Goal: Information Seeking & Learning: Learn about a topic

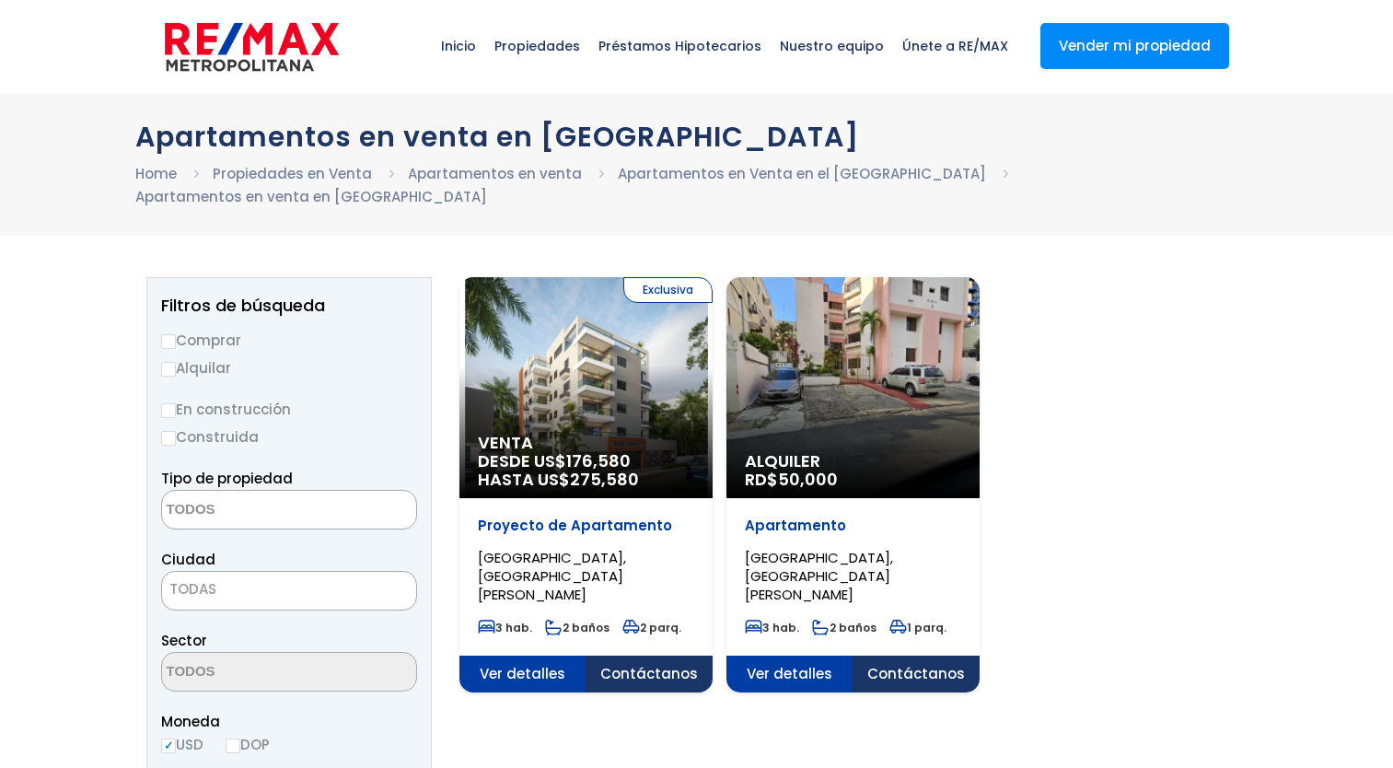
select select
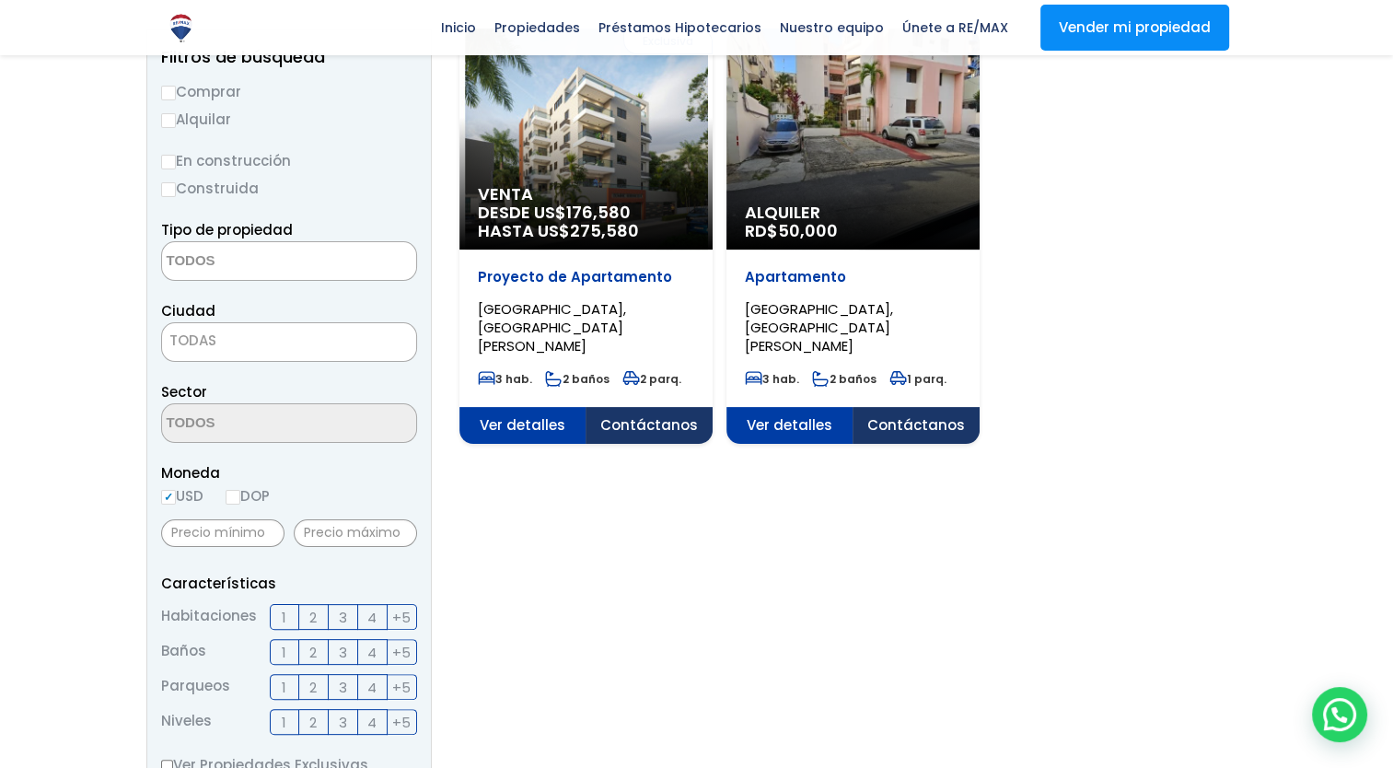
scroll to position [92, 0]
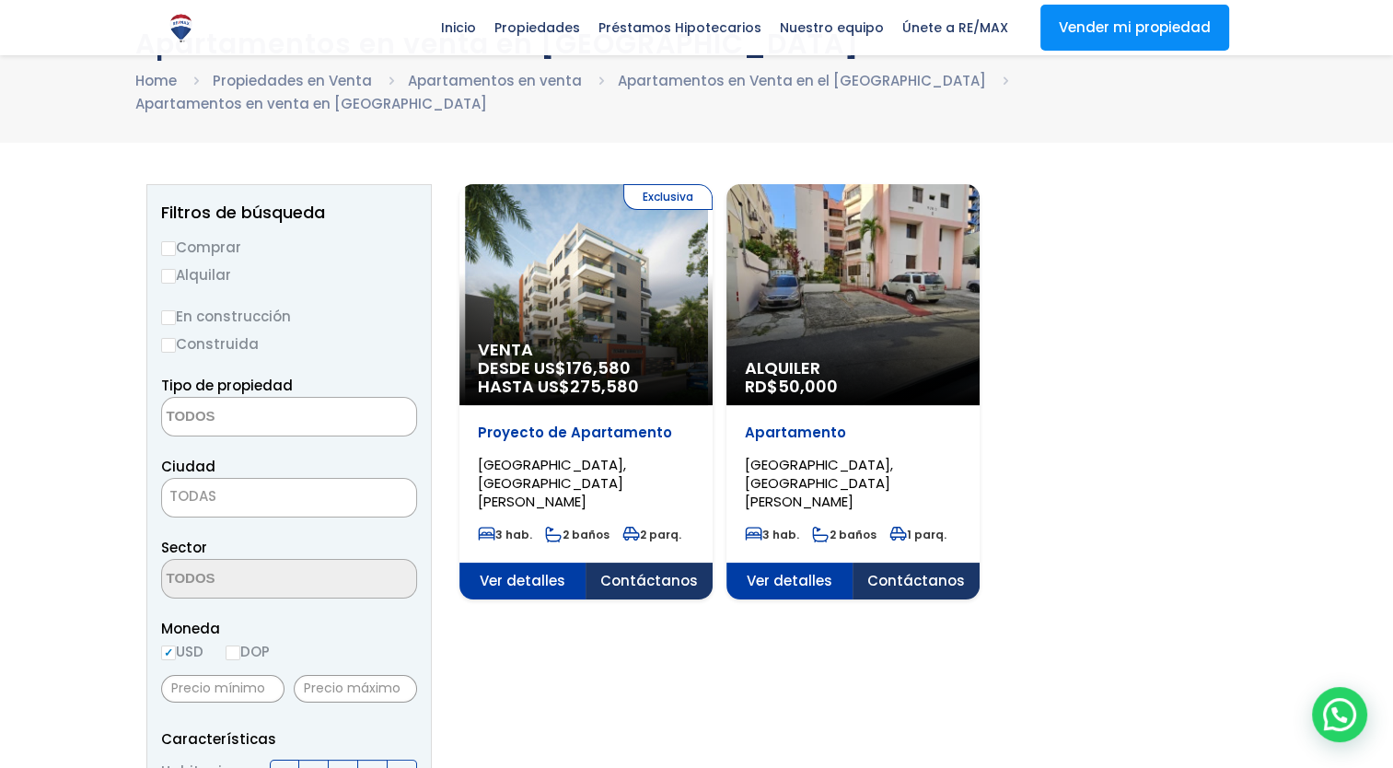
click at [713, 319] on div "Alquiler RD$ 50,000" at bounding box center [585, 294] width 253 height 221
click at [713, 306] on div "Alquiler RD$ 50,000" at bounding box center [585, 294] width 253 height 221
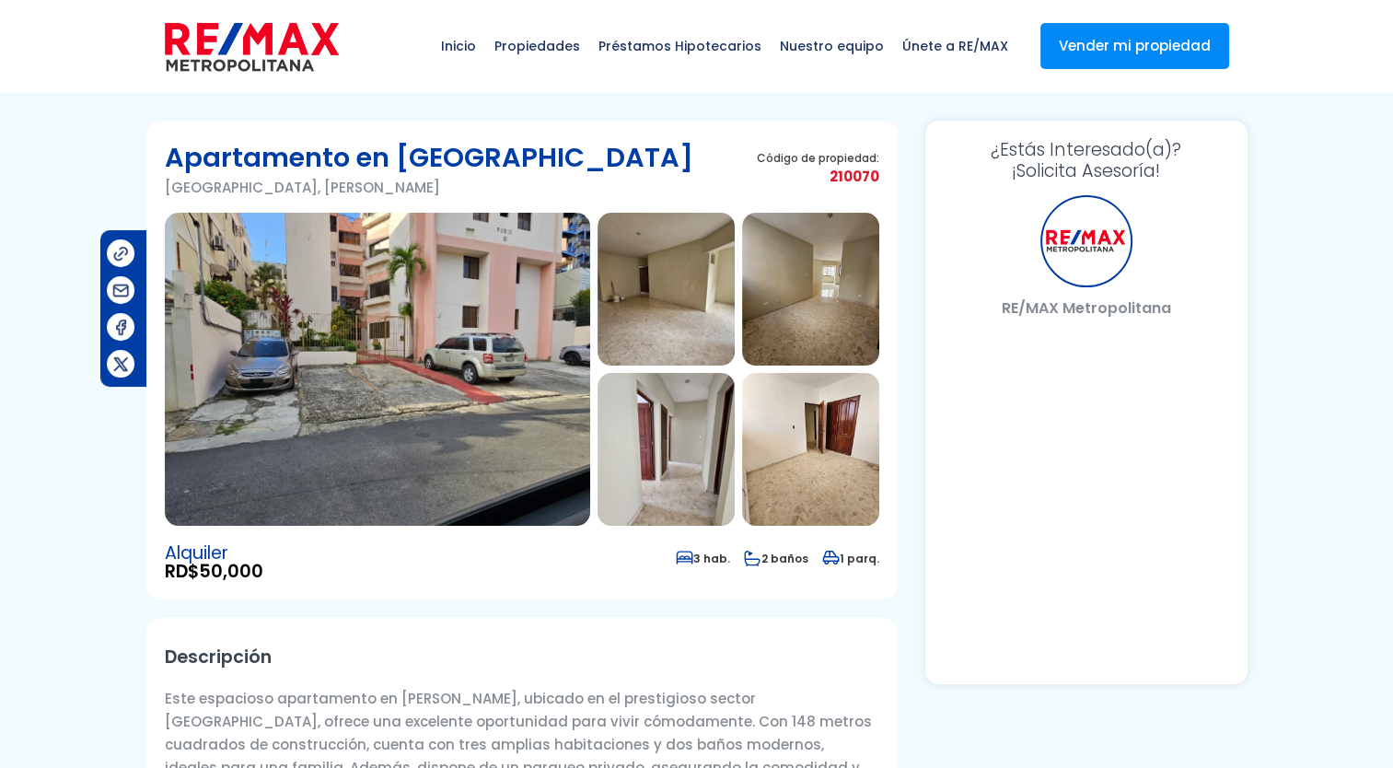
select select "DO"
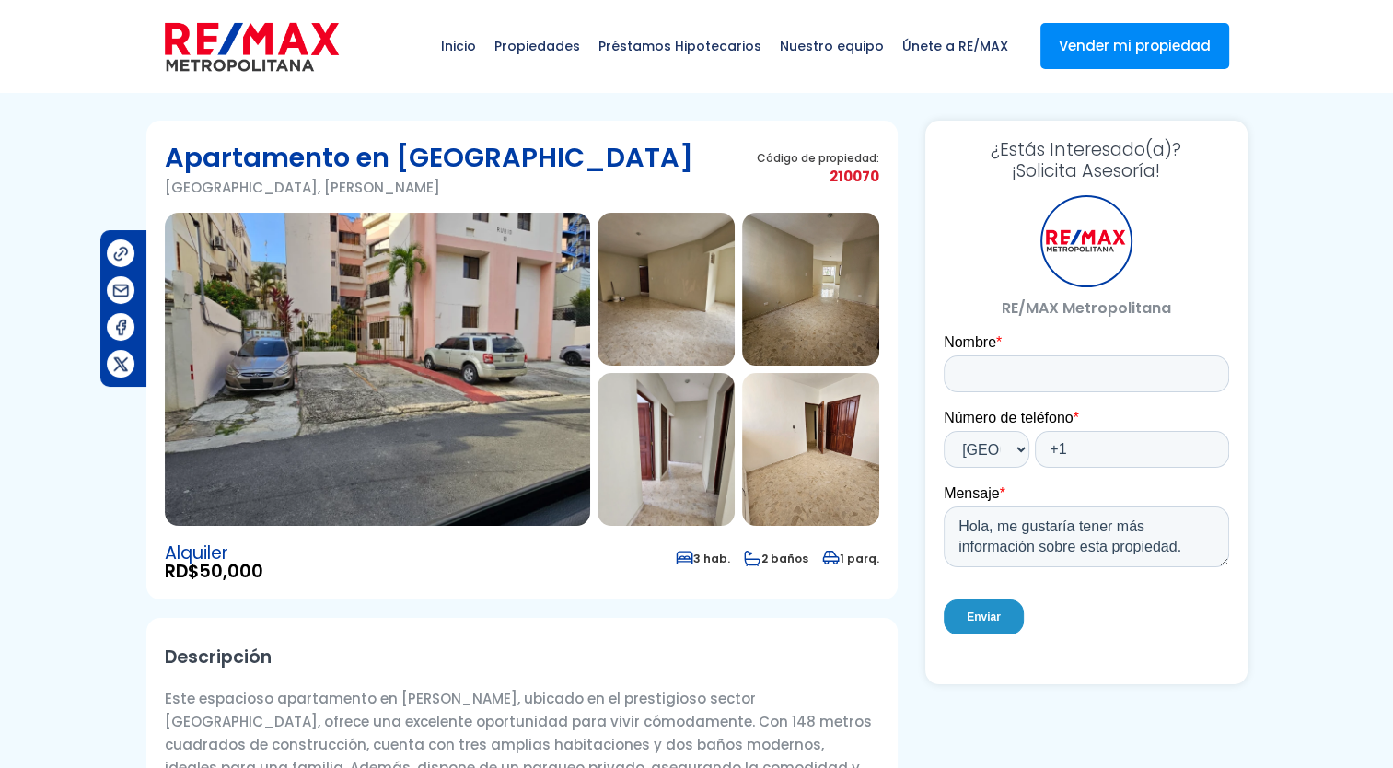
click at [423, 333] on img at bounding box center [377, 369] width 425 height 313
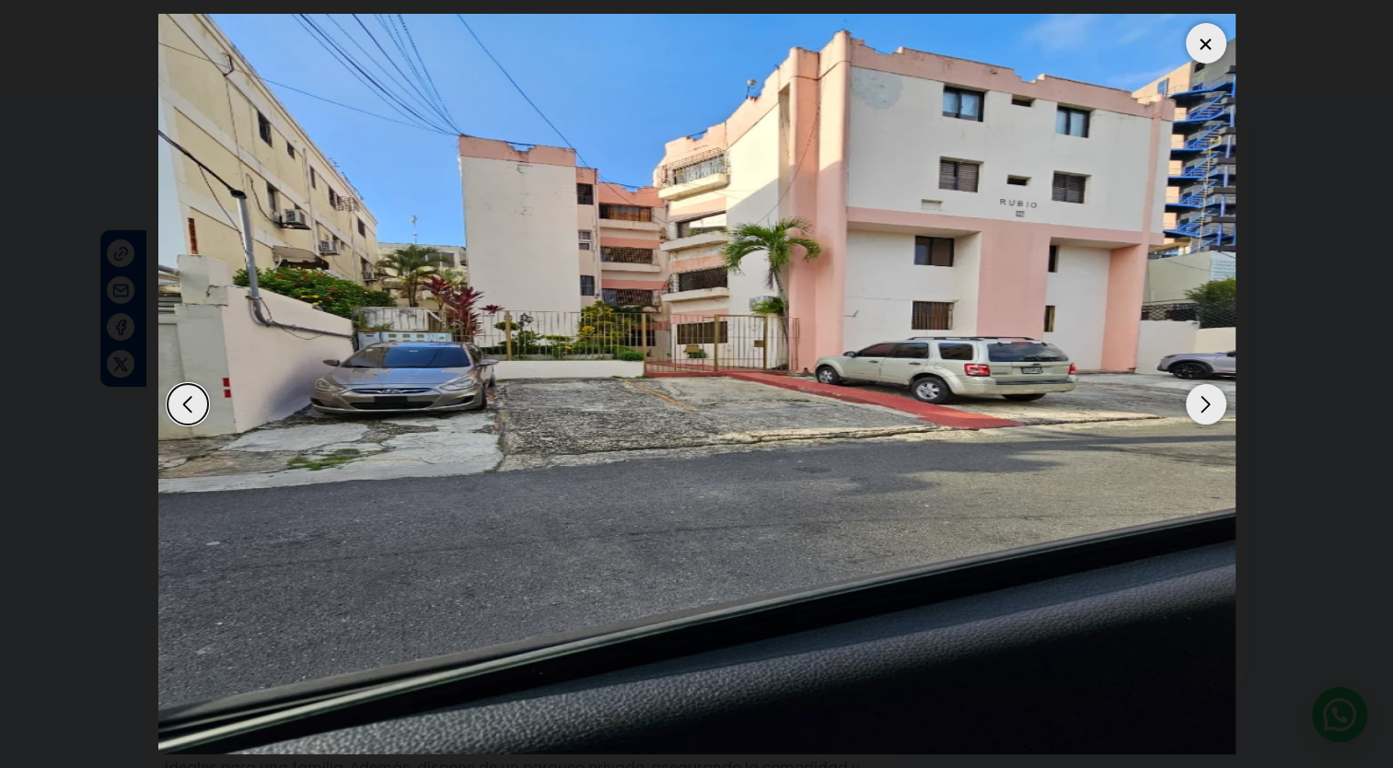
click at [1199, 401] on div "Next slide" at bounding box center [1206, 404] width 41 height 41
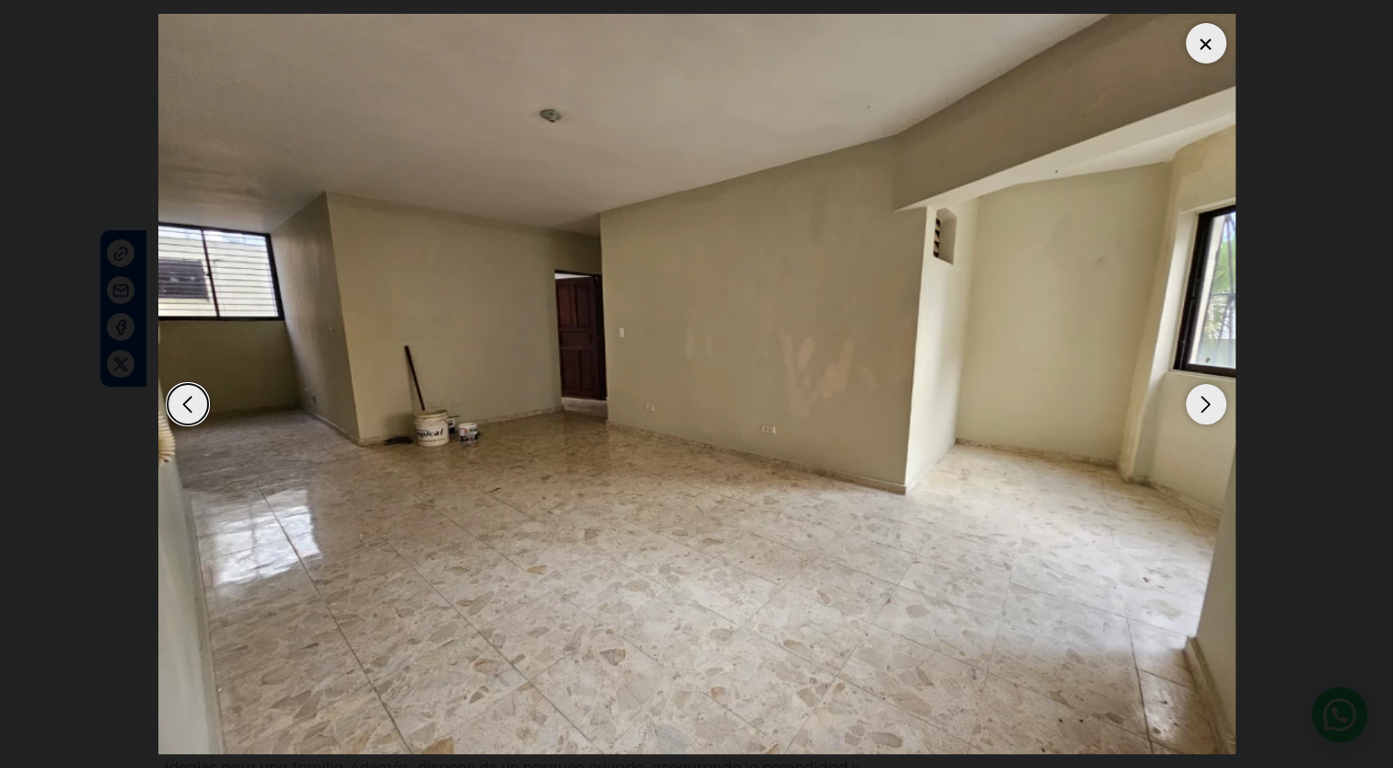
click at [1199, 401] on div "Next slide" at bounding box center [1206, 404] width 41 height 41
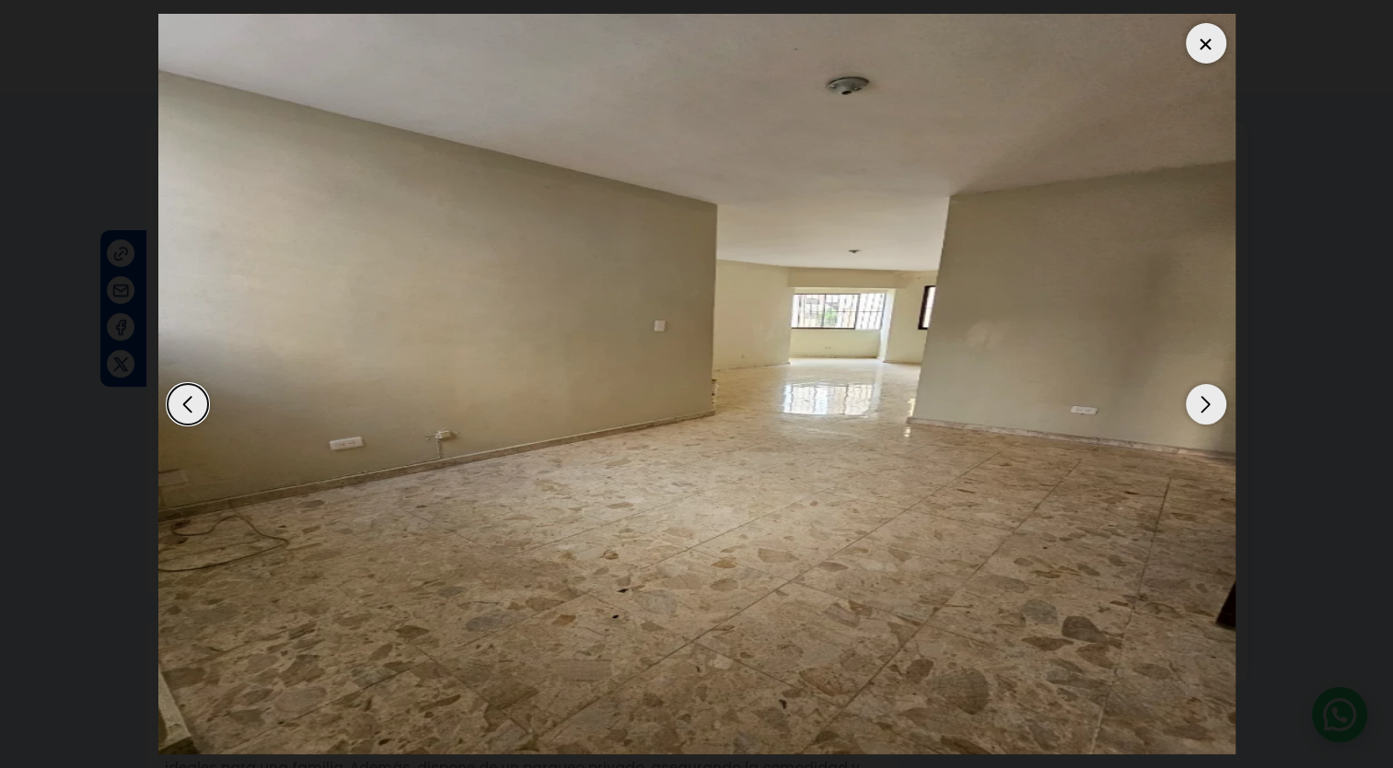
click at [1199, 401] on div "Next slide" at bounding box center [1206, 404] width 41 height 41
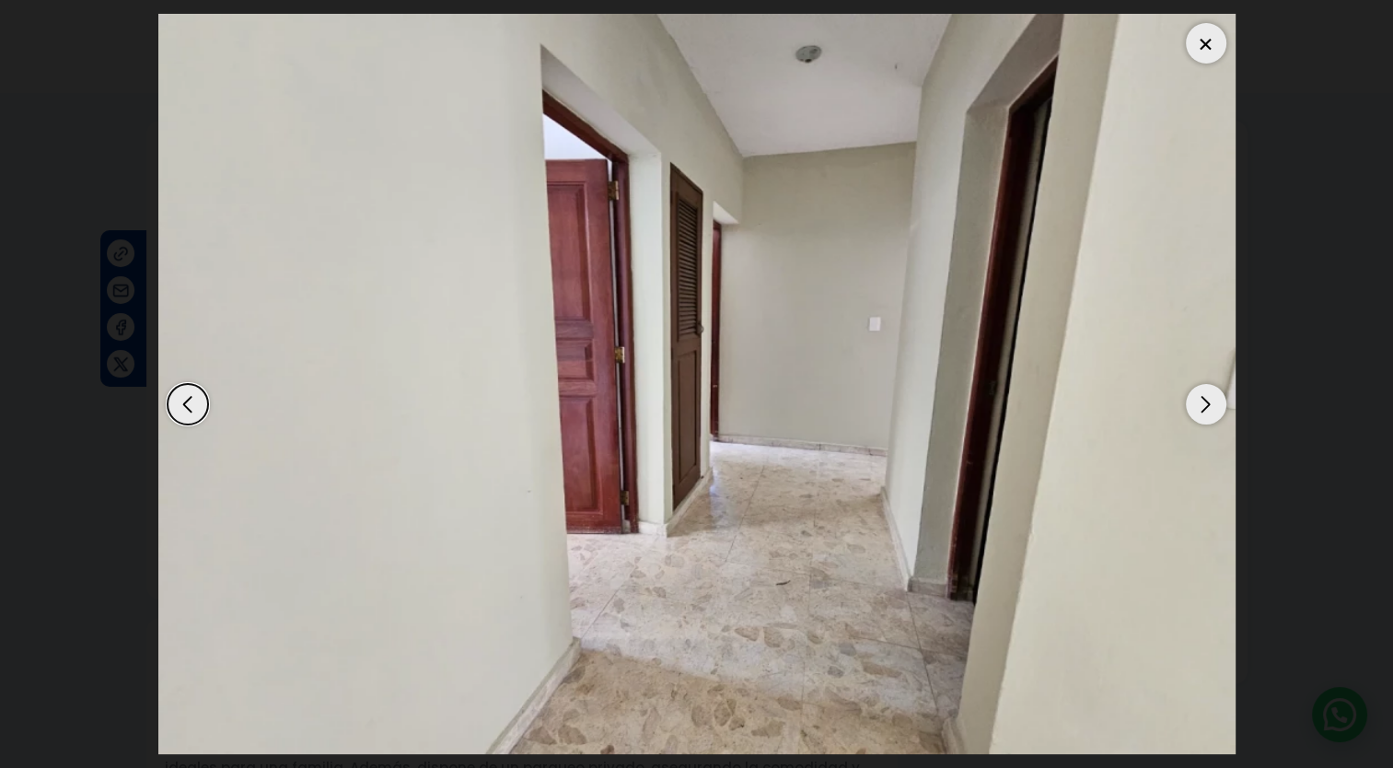
click at [1199, 401] on div "Next slide" at bounding box center [1206, 404] width 41 height 41
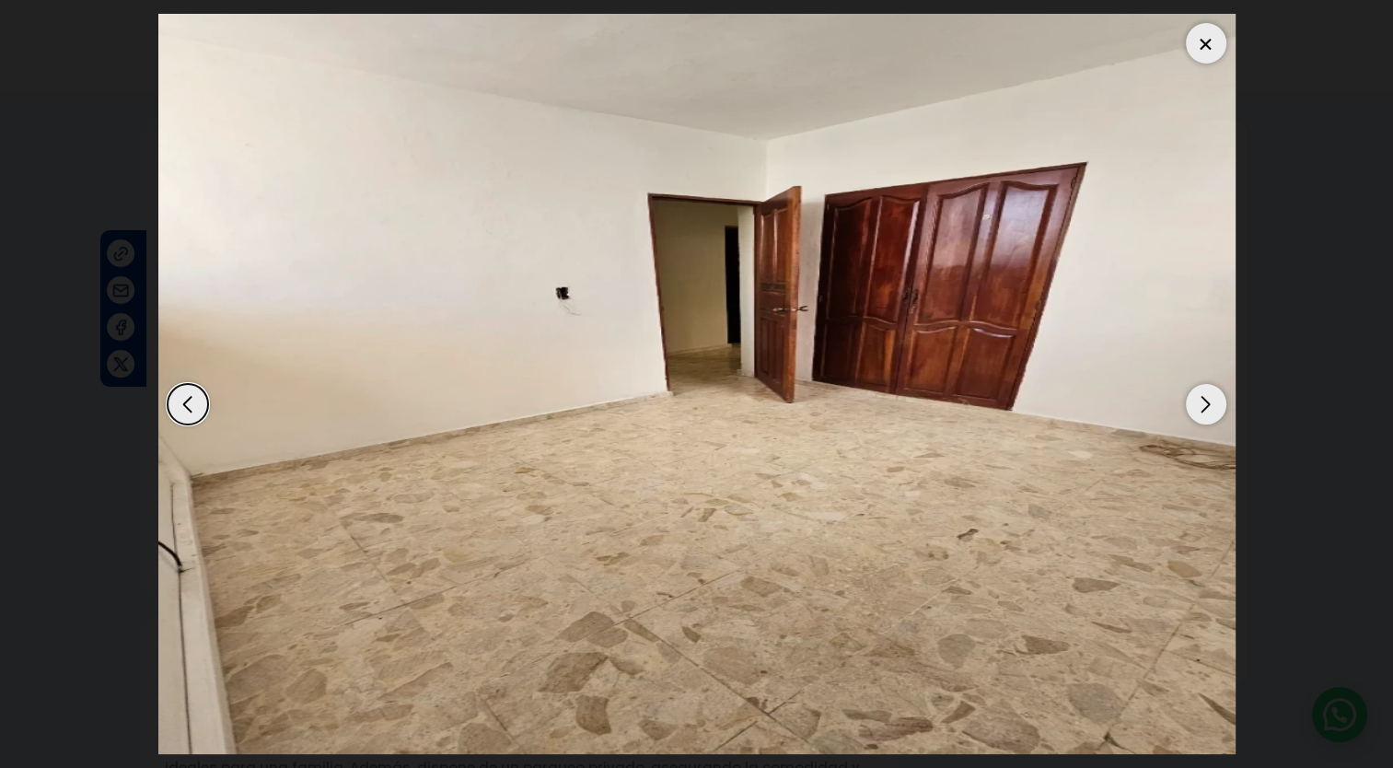
click at [1199, 401] on div "Next slide" at bounding box center [1206, 404] width 41 height 41
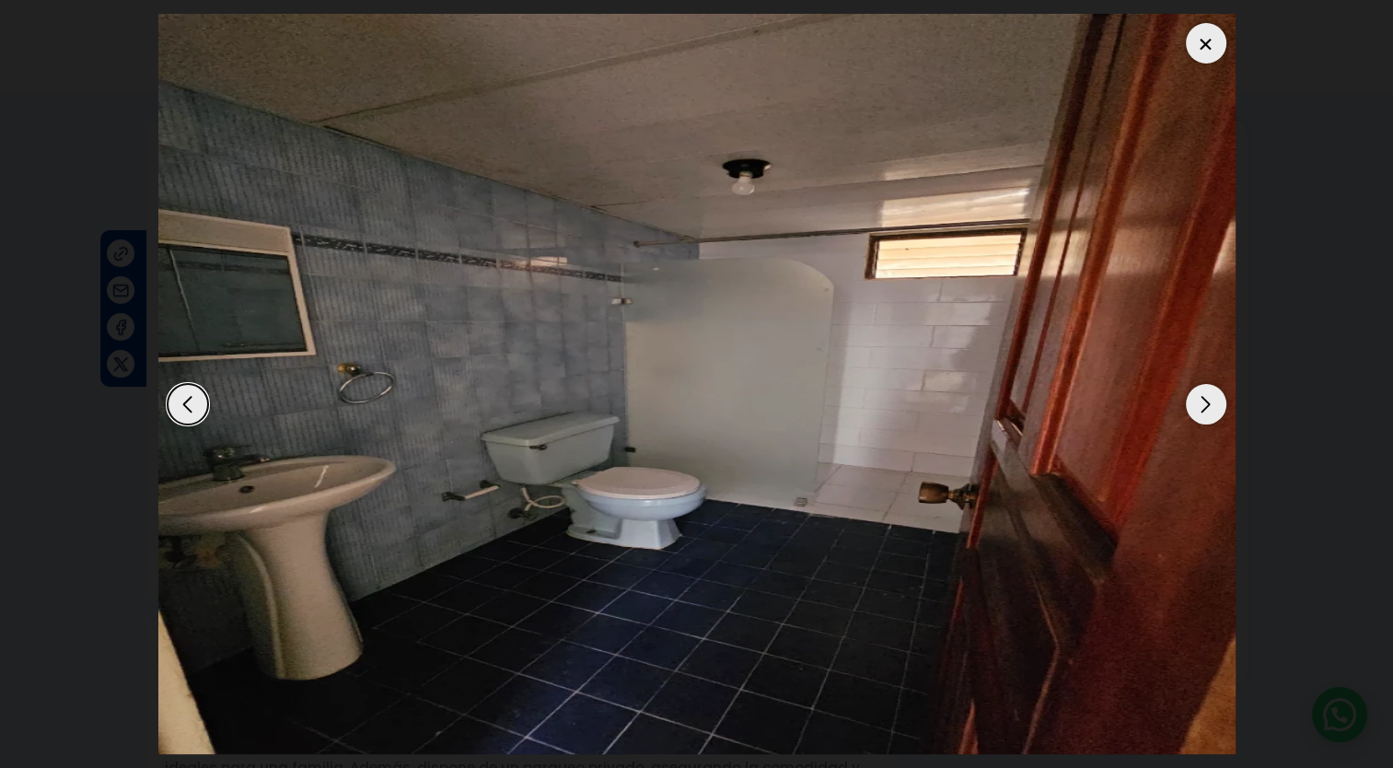
click at [1199, 401] on div "Next slide" at bounding box center [1206, 404] width 41 height 41
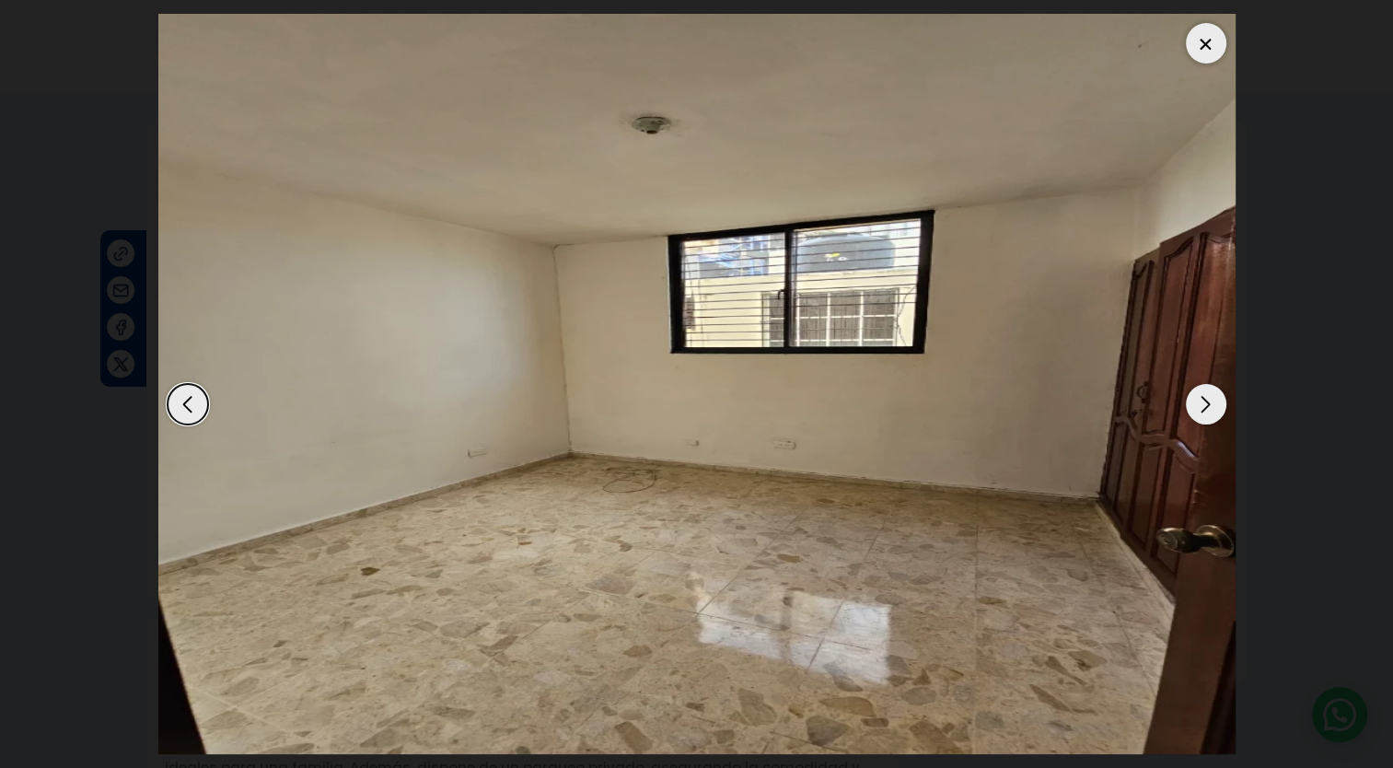
click at [1199, 401] on div "Next slide" at bounding box center [1206, 404] width 41 height 41
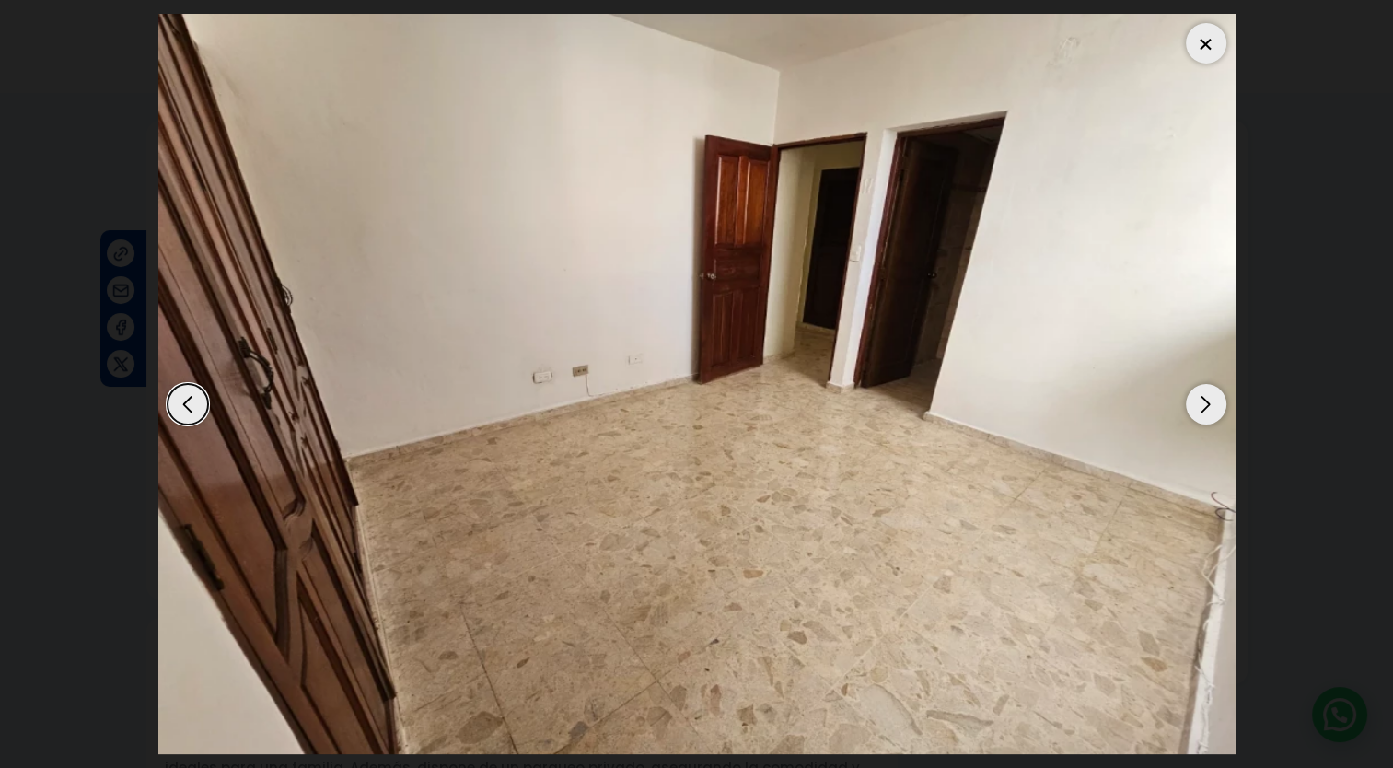
click at [1199, 401] on div "Next slide" at bounding box center [1206, 404] width 41 height 41
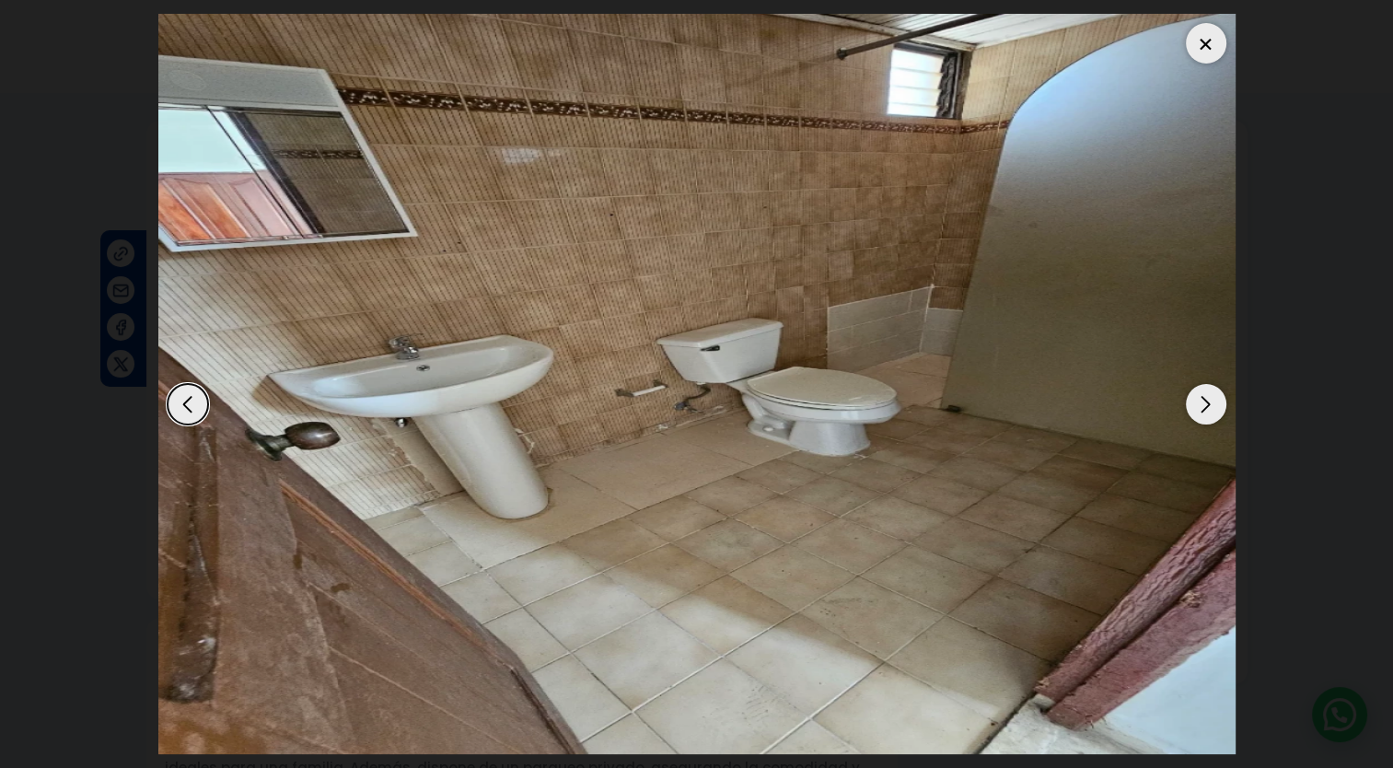
click at [1199, 401] on div "Next slide" at bounding box center [1206, 404] width 41 height 41
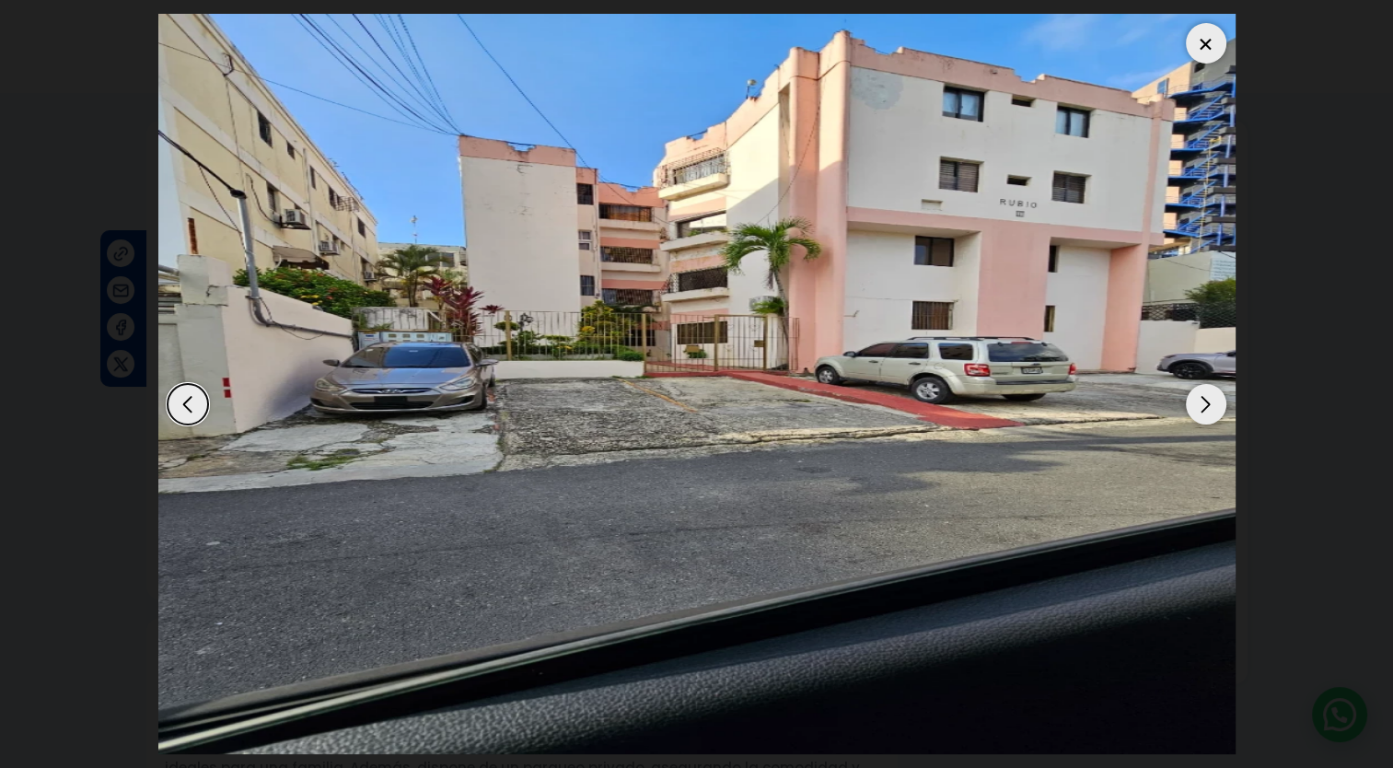
click at [1214, 49] on div at bounding box center [1206, 43] width 41 height 41
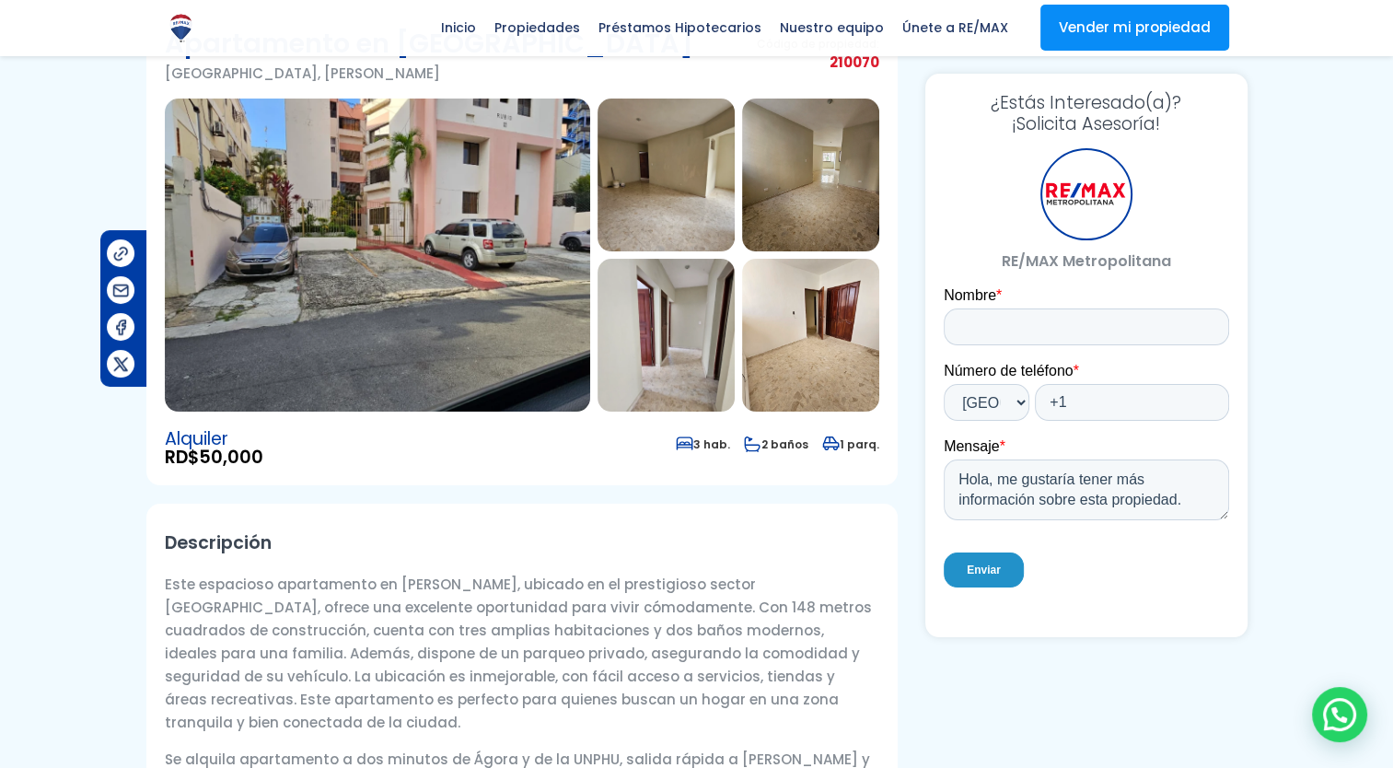
scroll to position [92, 0]
